Goal: Information Seeking & Learning: Learn about a topic

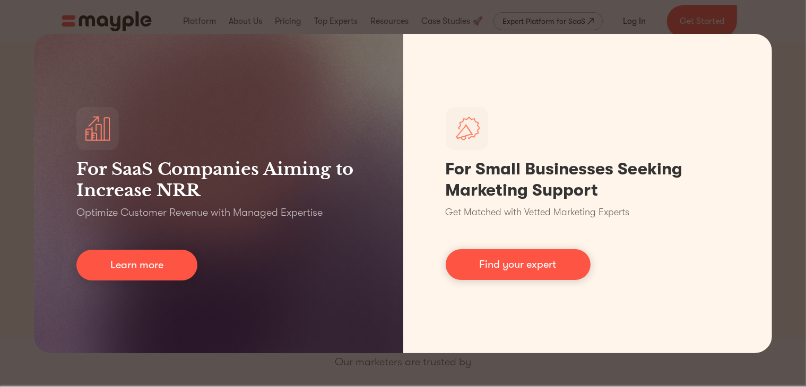
click at [782, 107] on div "For SaaS Companies Aiming to Increase NRR Optimize Customer Revenue with Manage…" at bounding box center [403, 193] width 806 height 387
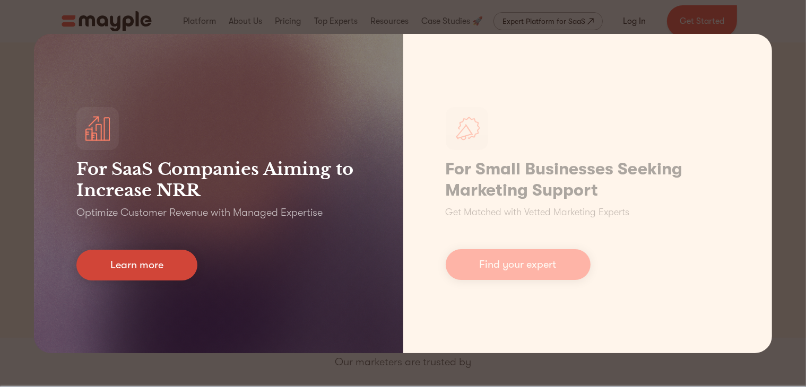
click at [140, 276] on link "Learn more" at bounding box center [136, 265] width 121 height 31
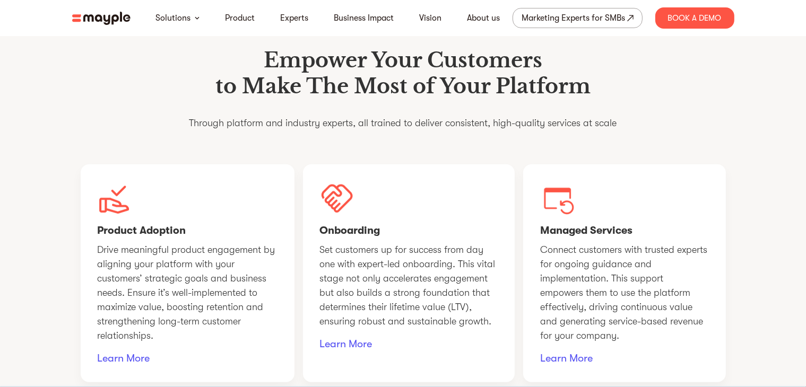
scroll to position [744, 0]
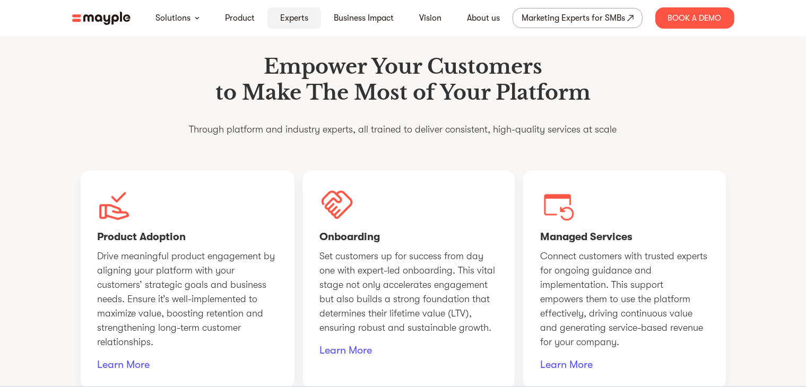
click at [284, 20] on link "Experts" at bounding box center [294, 18] width 28 height 13
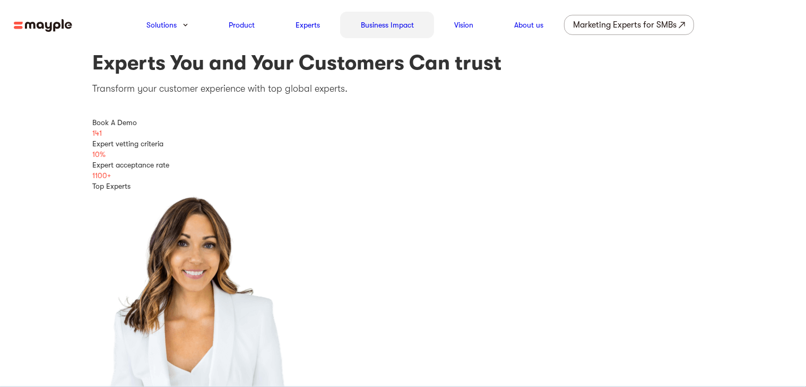
click at [384, 29] on link "Business Impact" at bounding box center [387, 25] width 53 height 13
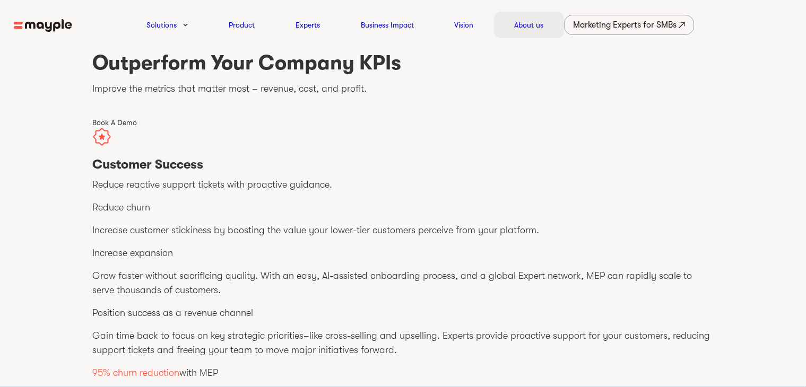
click at [528, 23] on link "About us" at bounding box center [528, 25] width 29 height 13
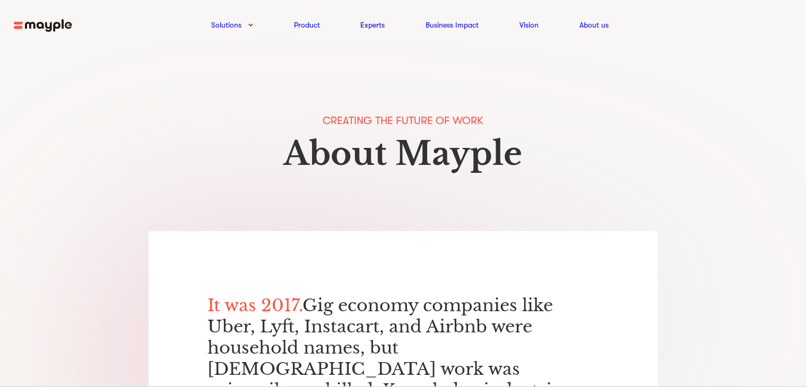
click at [35, 28] on img at bounding box center [43, 25] width 58 height 13
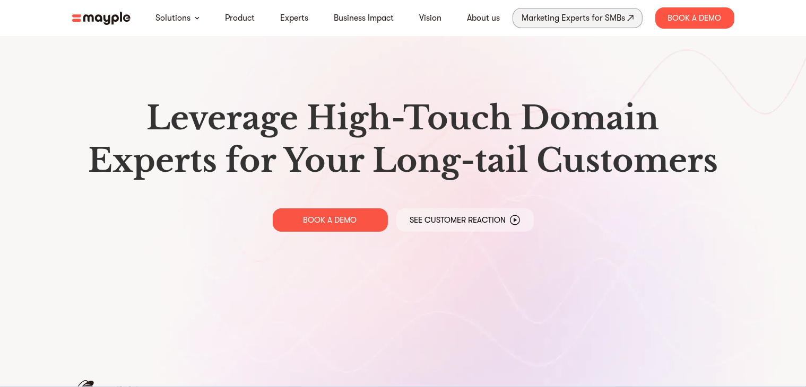
click at [569, 18] on div "Marketing Experts for SMBs" at bounding box center [573, 18] width 103 height 15
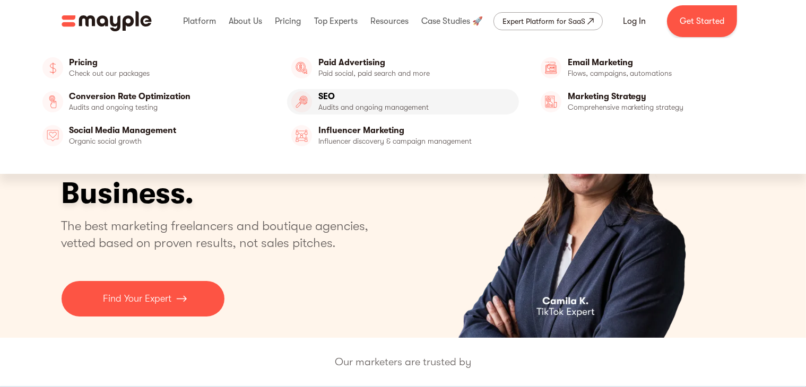
click at [335, 100] on link "SEO" at bounding box center [403, 101] width 232 height 25
